Goal: Task Accomplishment & Management: Manage account settings

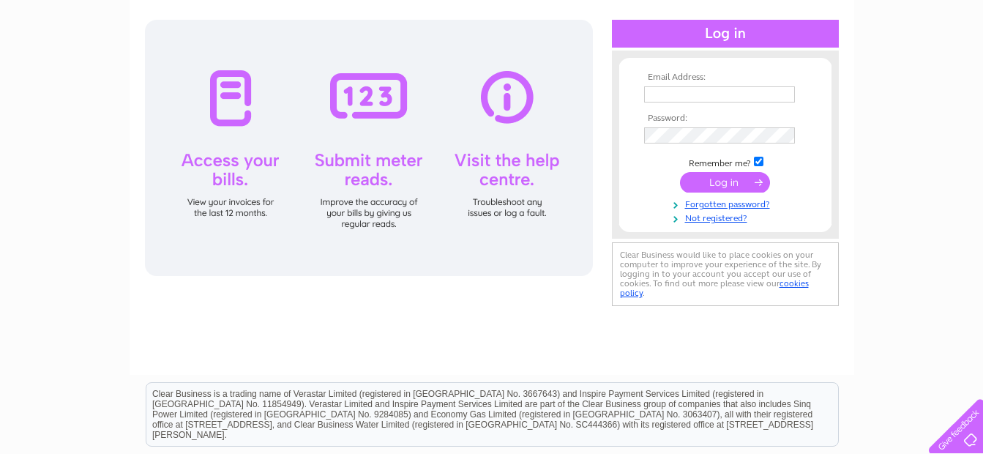
scroll to position [146, 0]
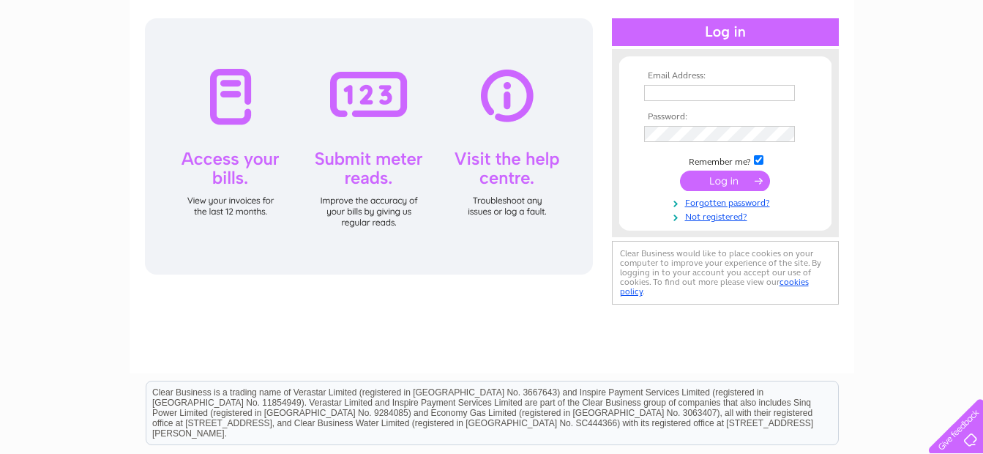
type input "[EMAIL_ADDRESS][DOMAIN_NAME]"
click at [731, 179] on input "submit" at bounding box center [725, 181] width 90 height 20
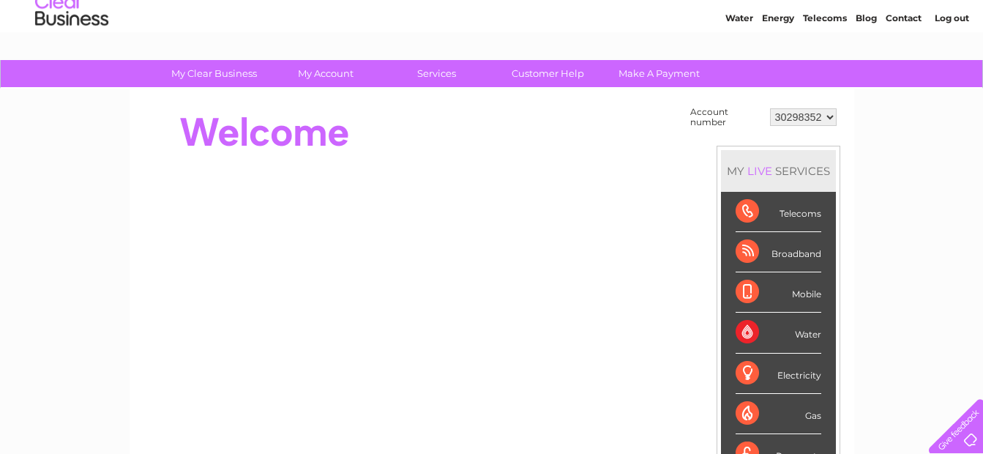
scroll to position [73, 0]
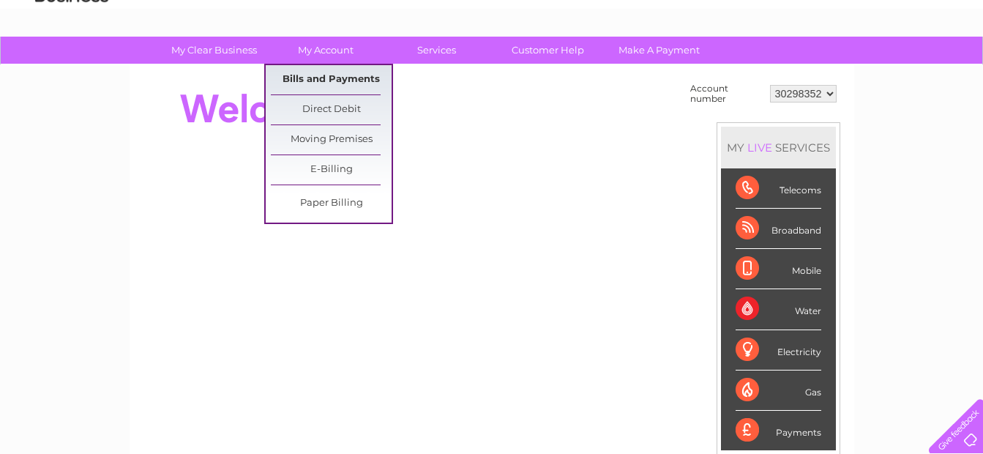
click at [337, 78] on link "Bills and Payments" at bounding box center [331, 79] width 121 height 29
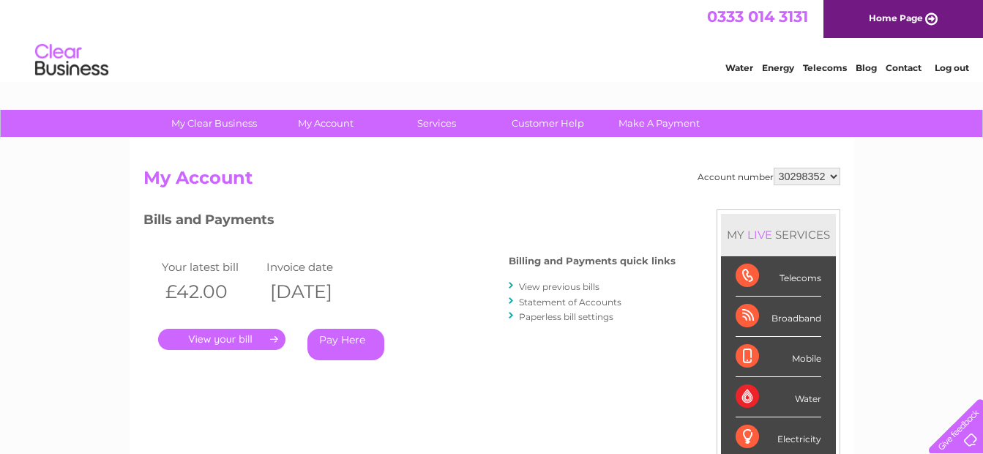
click at [947, 66] on link "Log out" at bounding box center [952, 67] width 34 height 11
